Goal: Use online tool/utility: Utilize a website feature to perform a specific function

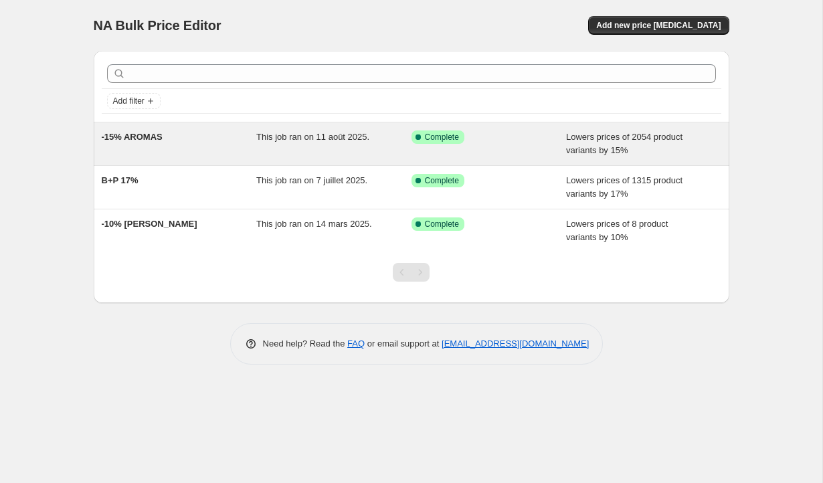
click at [535, 149] on div "Success Complete Complete" at bounding box center [488, 143] width 155 height 27
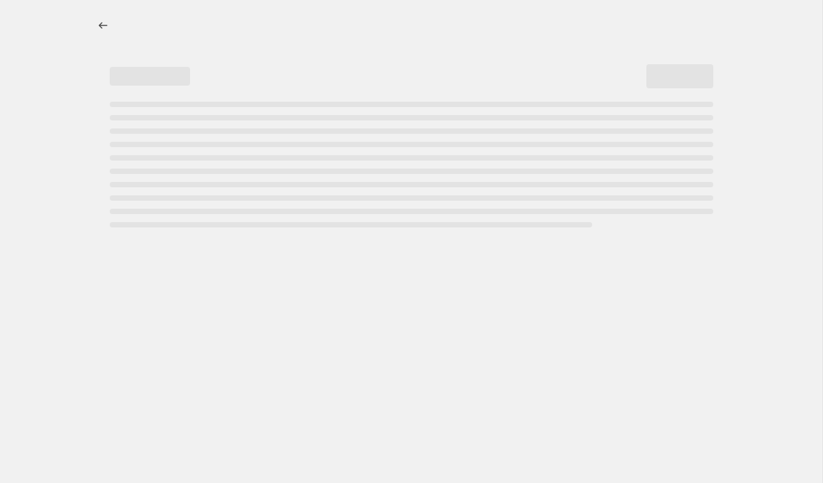
select select "percentage"
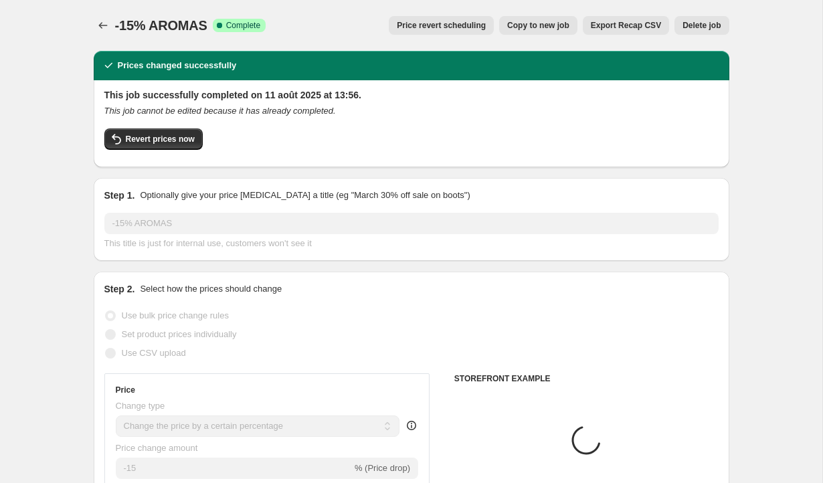
select select "vendor"
click at [151, 141] on span "Revert prices now" at bounding box center [160, 139] width 69 height 11
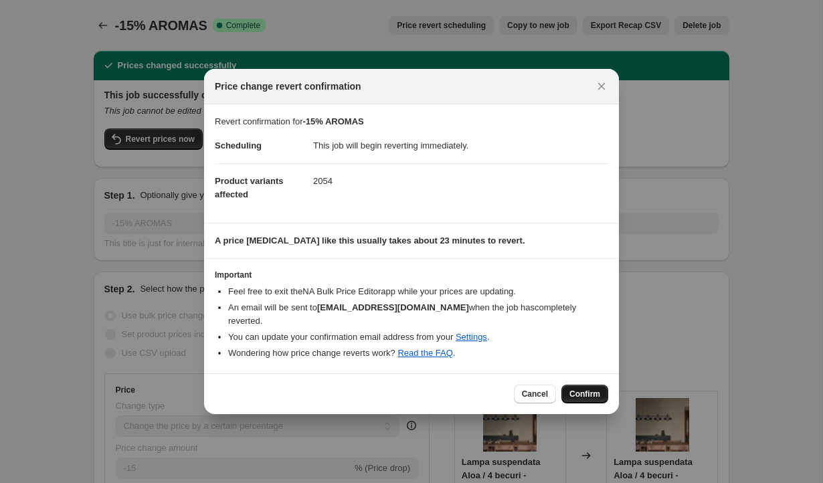
click at [585, 391] on span "Confirm" at bounding box center [584, 394] width 31 height 11
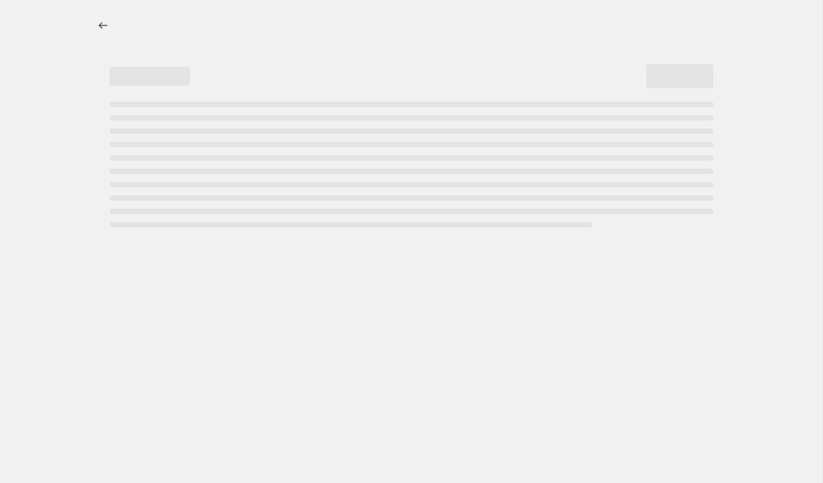
select select "percentage"
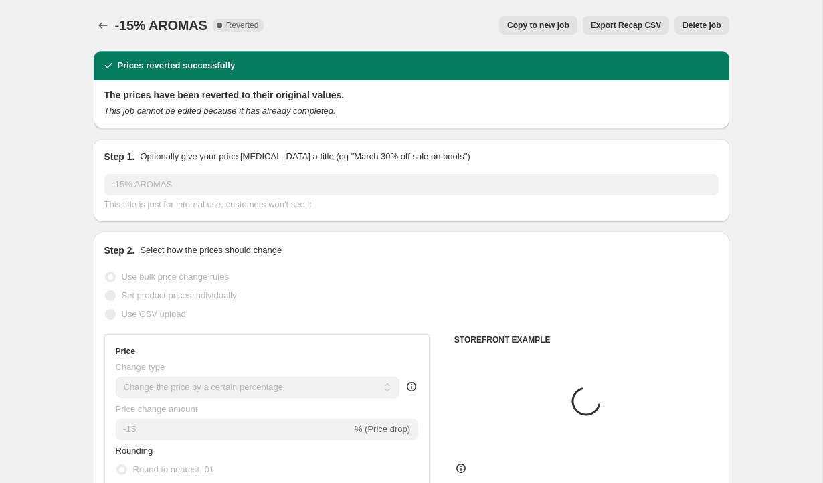
select select "vendor"
click at [100, 28] on icon "Price change jobs" at bounding box center [102, 25] width 13 height 13
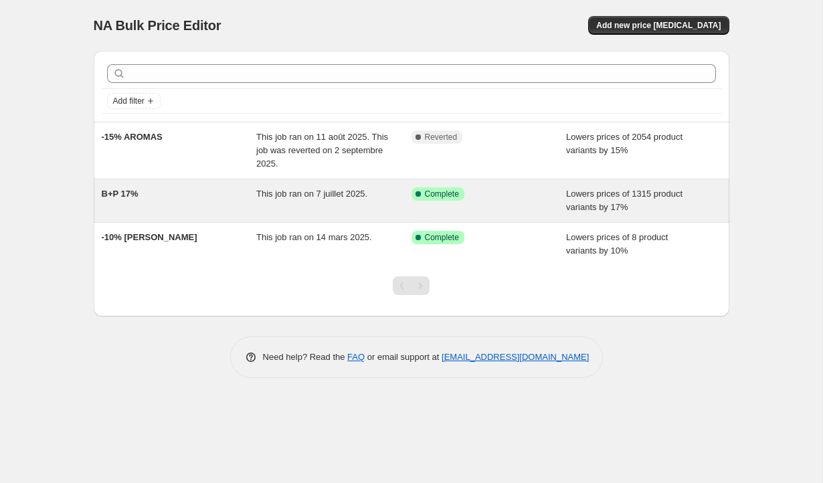
click at [529, 204] on div "Success Complete Complete" at bounding box center [488, 200] width 155 height 27
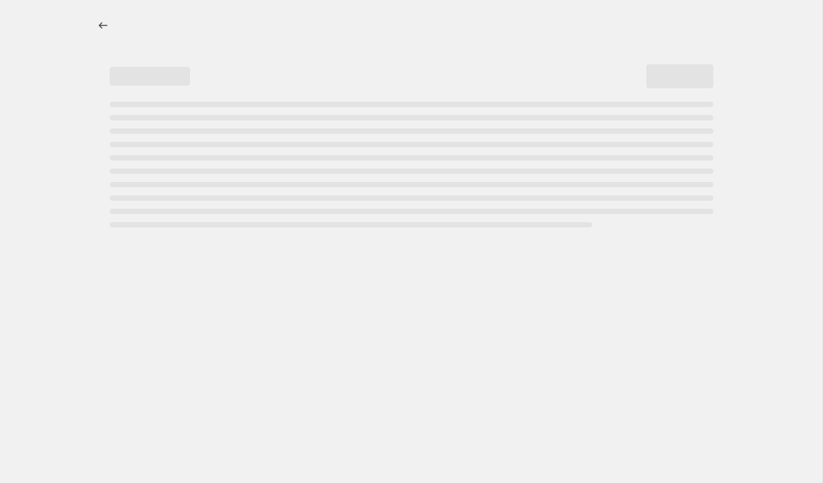
select select "percentage"
select select "collection"
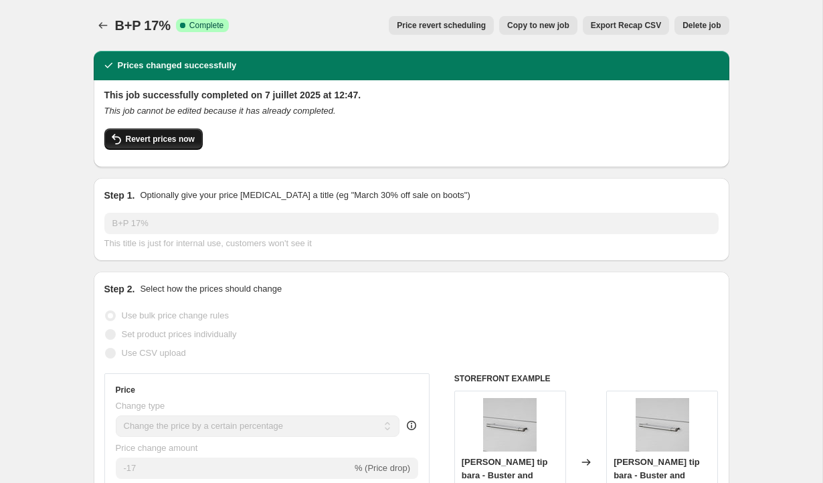
click at [174, 143] on span "Revert prices now" at bounding box center [160, 139] width 69 height 11
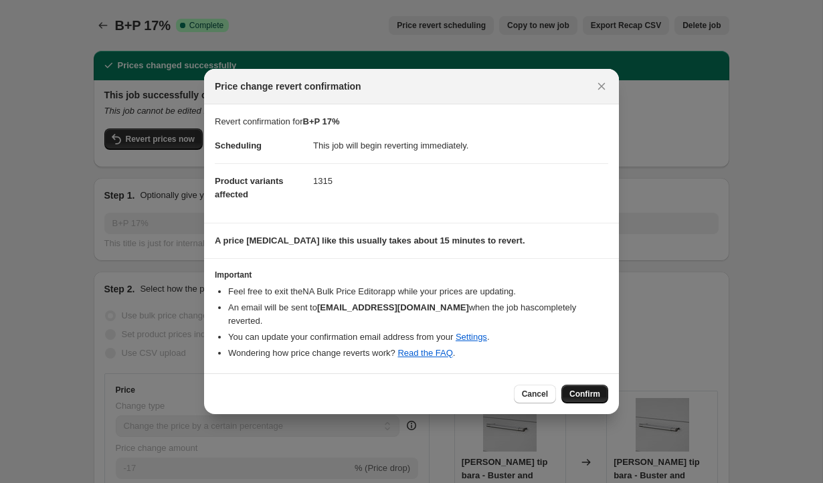
click at [571, 389] on span "Confirm" at bounding box center [584, 394] width 31 height 11
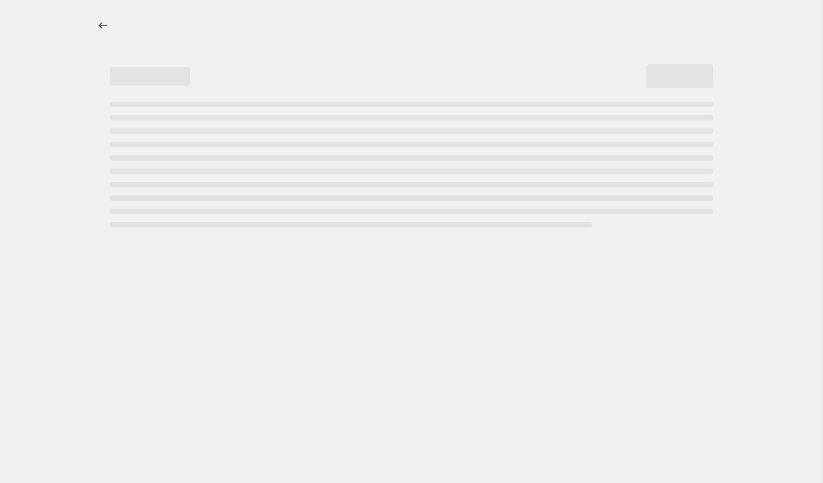
select select "percentage"
select select "collection"
select select "percentage"
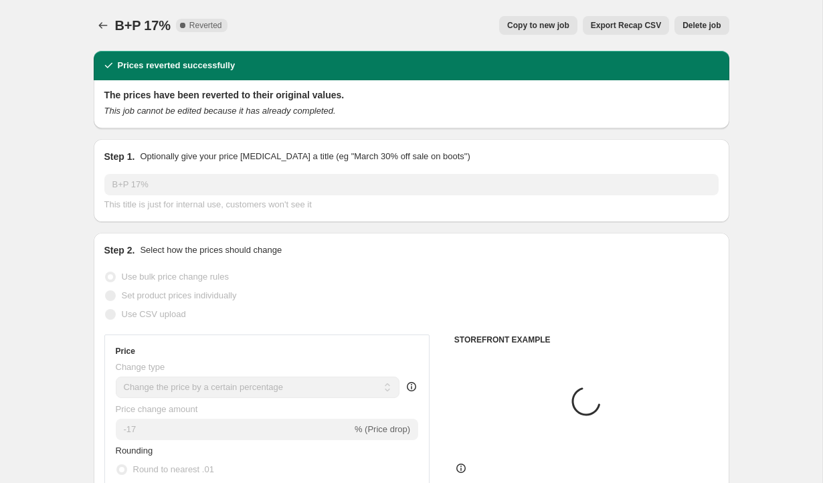
select select "collection"
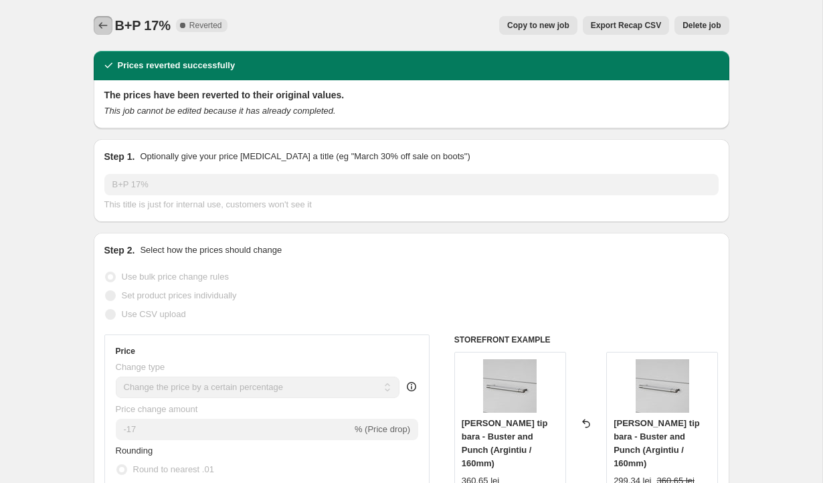
click at [107, 29] on icon "Price change jobs" at bounding box center [102, 25] width 13 height 13
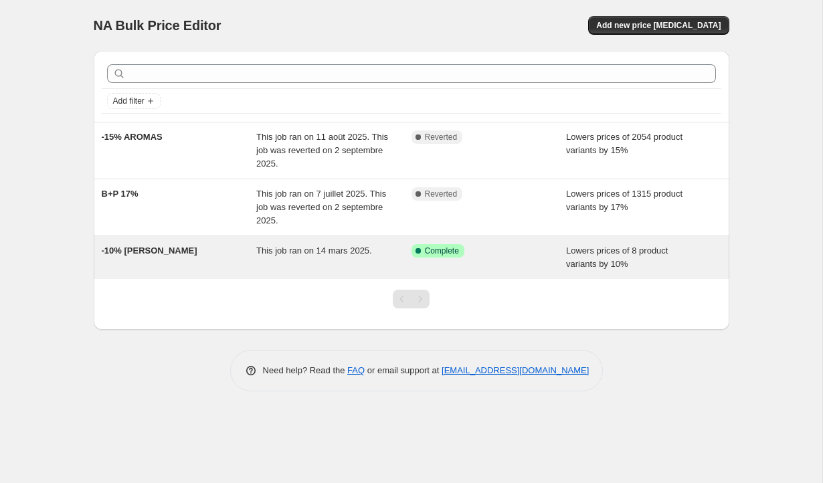
click at [236, 248] on div "-10% [PERSON_NAME]" at bounding box center [179, 257] width 155 height 27
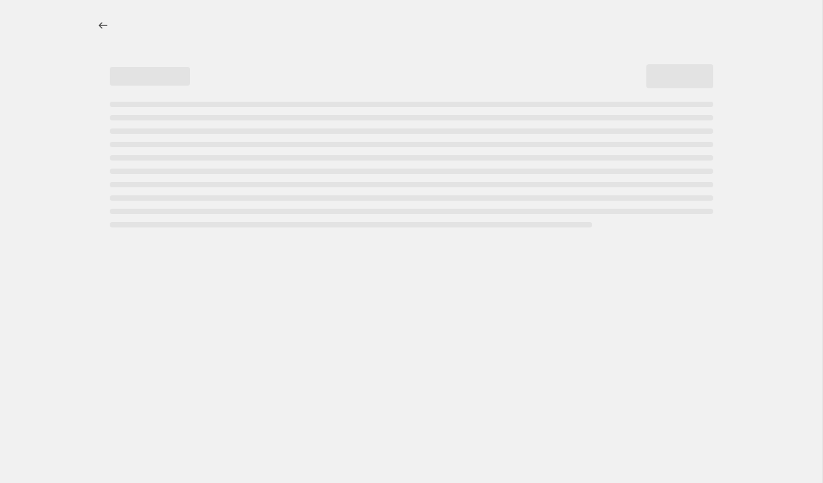
select select "percentage"
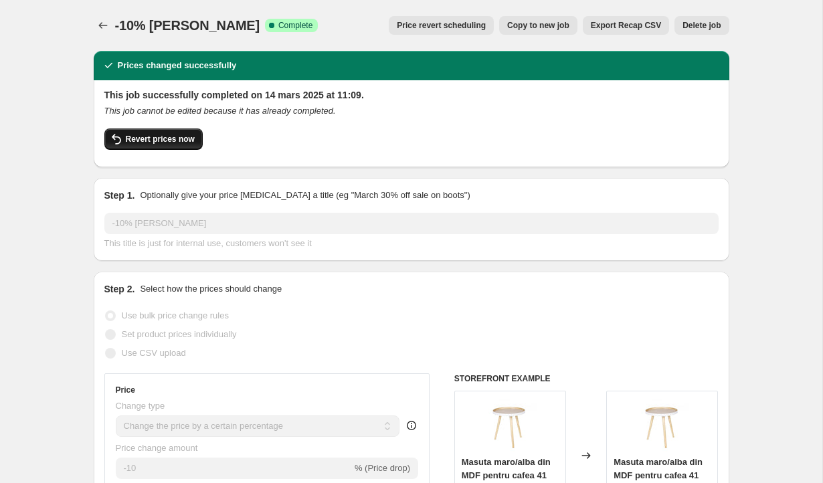
click at [195, 138] on span "Revert prices now" at bounding box center [160, 139] width 69 height 11
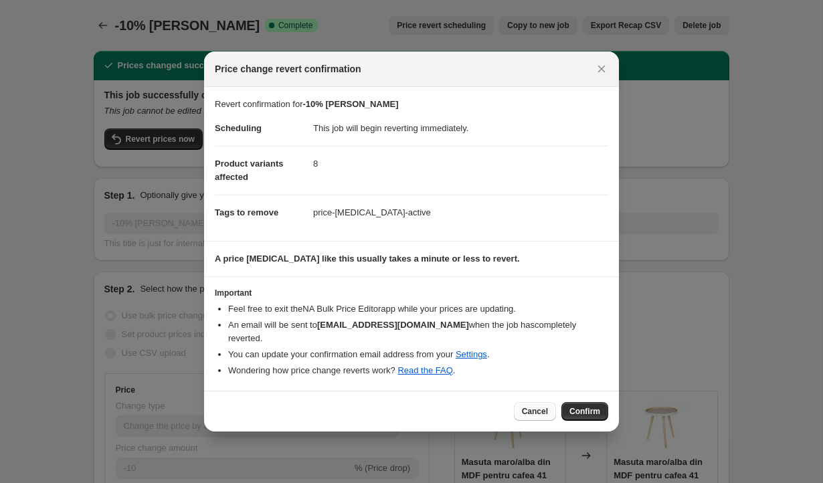
click at [527, 406] on span "Cancel" at bounding box center [535, 411] width 26 height 11
